Goal: Task Accomplishment & Management: Manage account settings

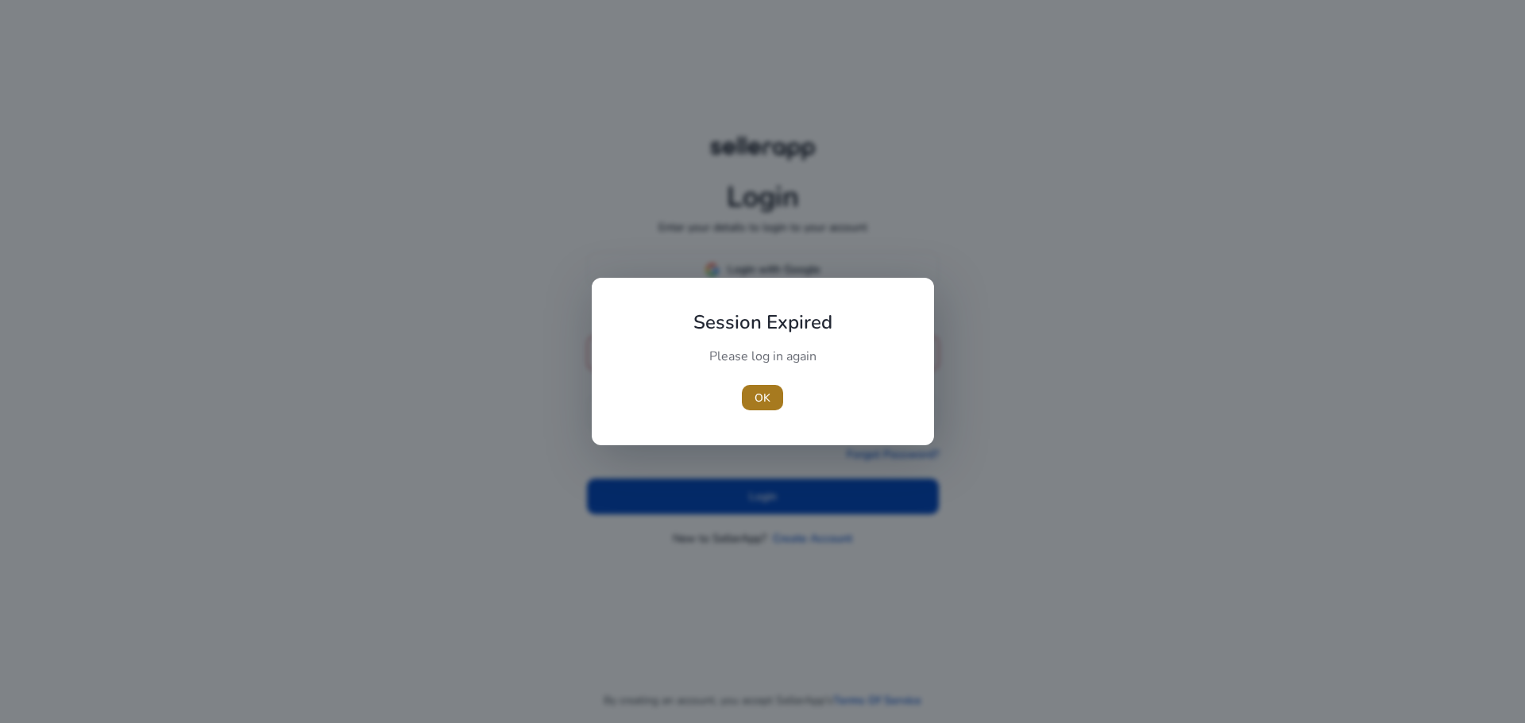
click at [763, 399] on span "OK" at bounding box center [762, 398] width 16 height 17
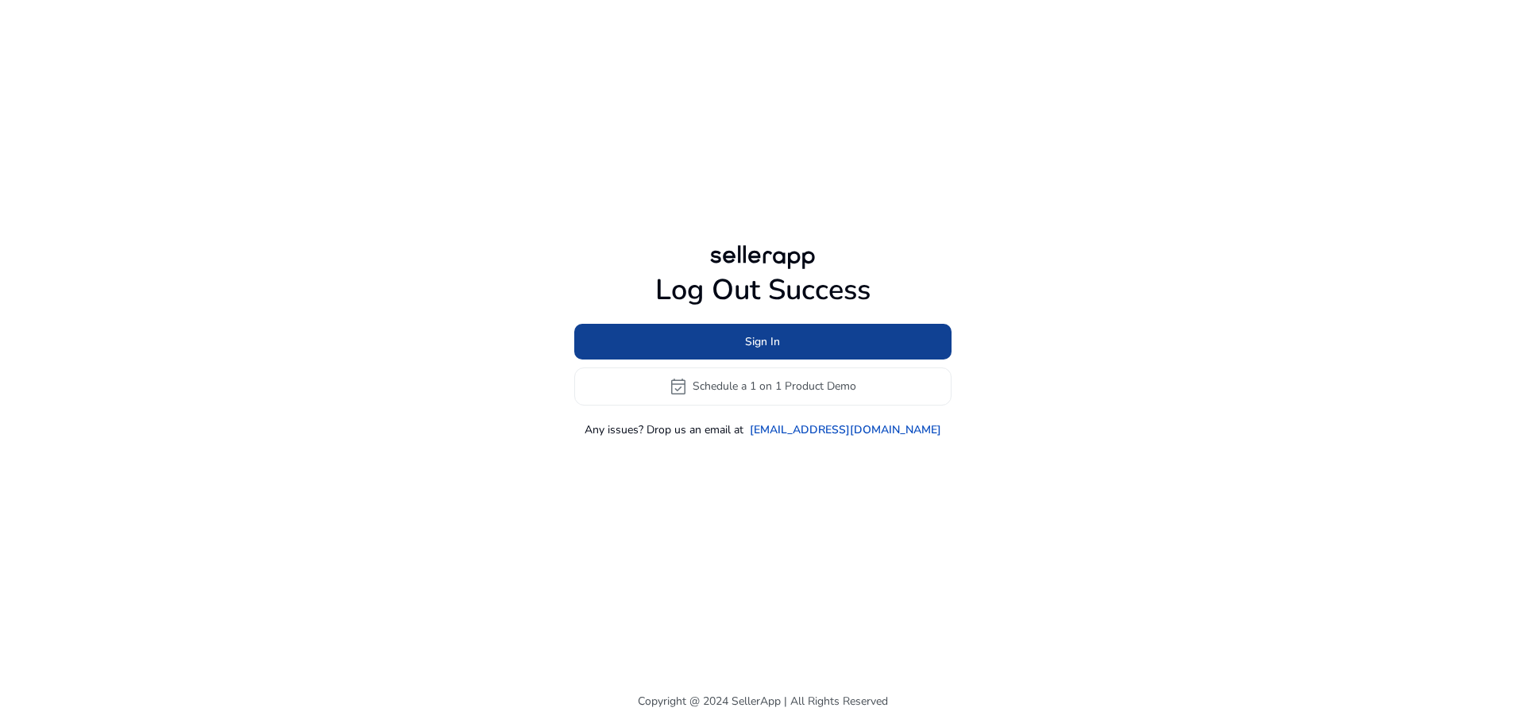
click at [771, 332] on span at bounding box center [762, 341] width 377 height 38
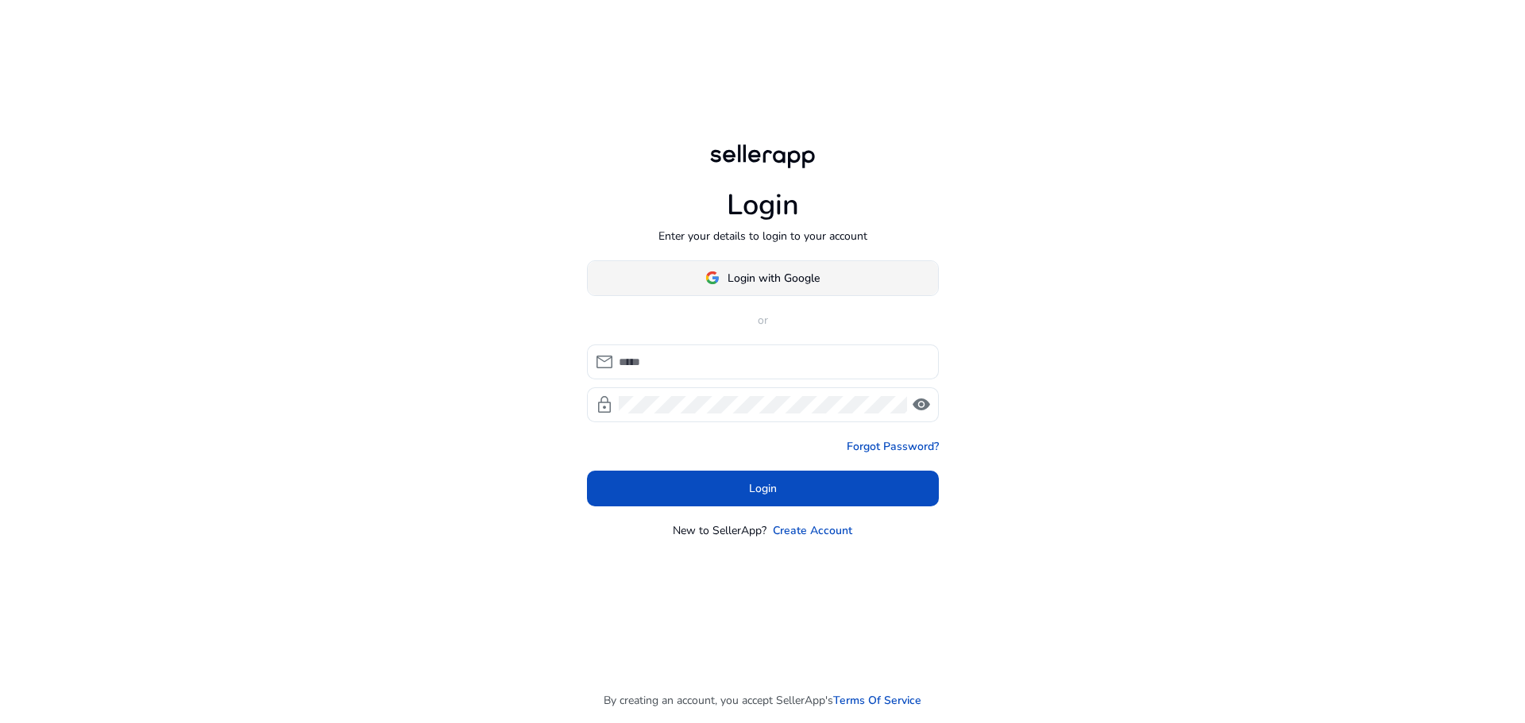
click at [802, 280] on span "Login with Google" at bounding box center [773, 278] width 92 height 17
